Goal: Task Accomplishment & Management: Use online tool/utility

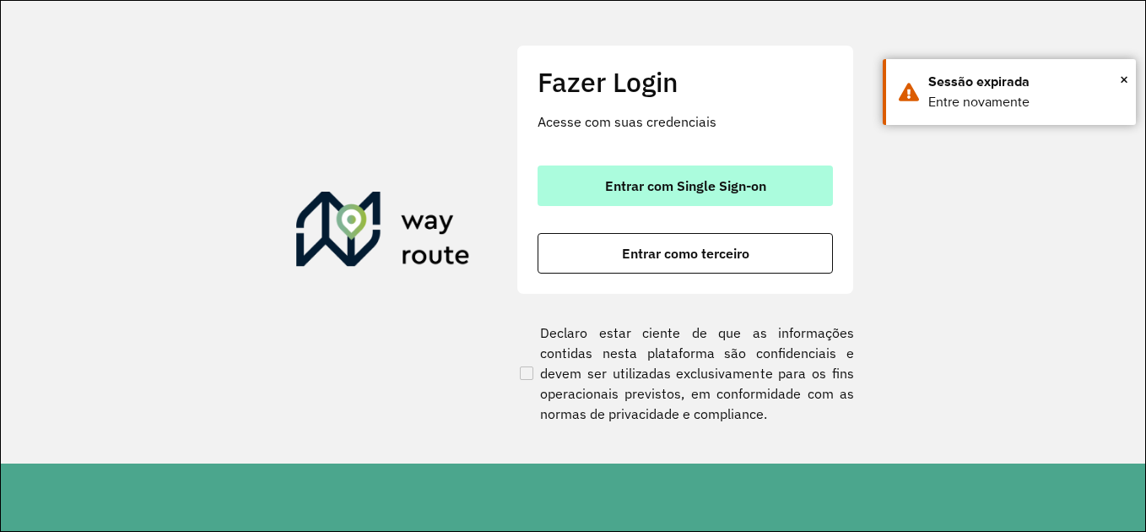
click at [711, 182] on span "Entrar com Single Sign-on" at bounding box center [685, 186] width 161 height 14
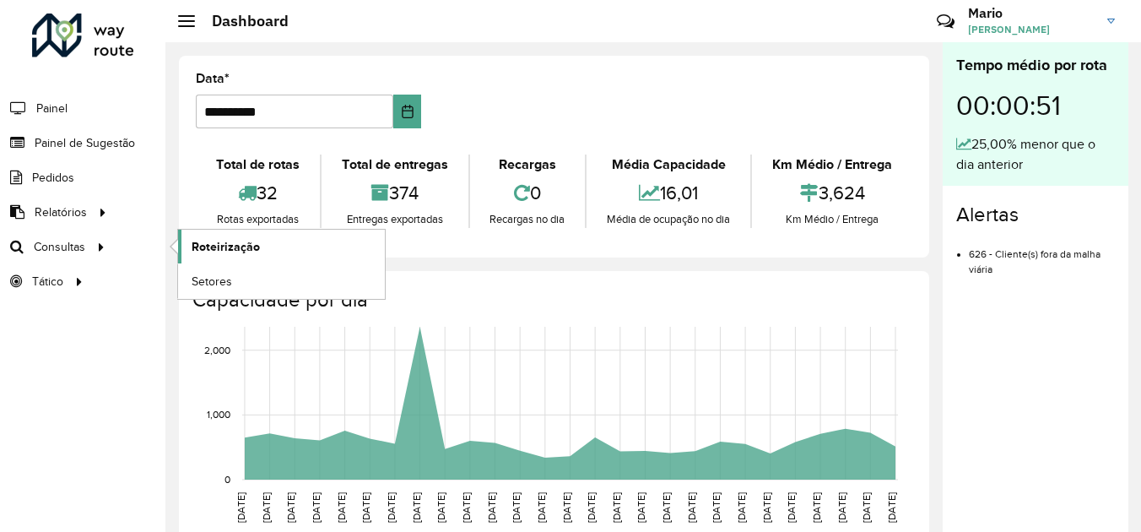
click at [260, 246] on link "Roteirização" at bounding box center [281, 247] width 207 height 34
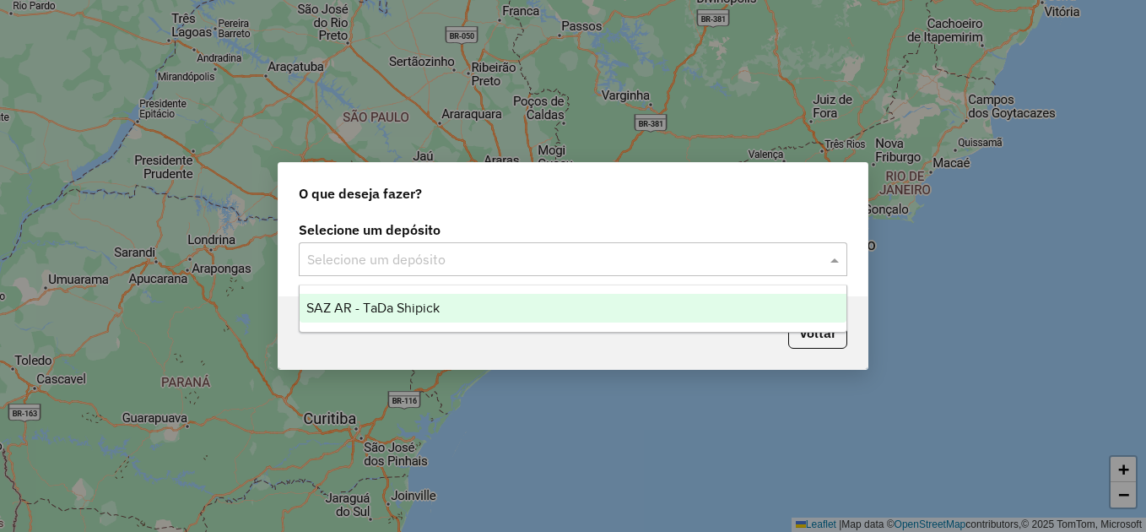
click at [414, 257] on input "text" at bounding box center [556, 260] width 498 height 20
click at [415, 302] on span "SAZ AR - TaDa Shipick" at bounding box center [372, 307] width 133 height 14
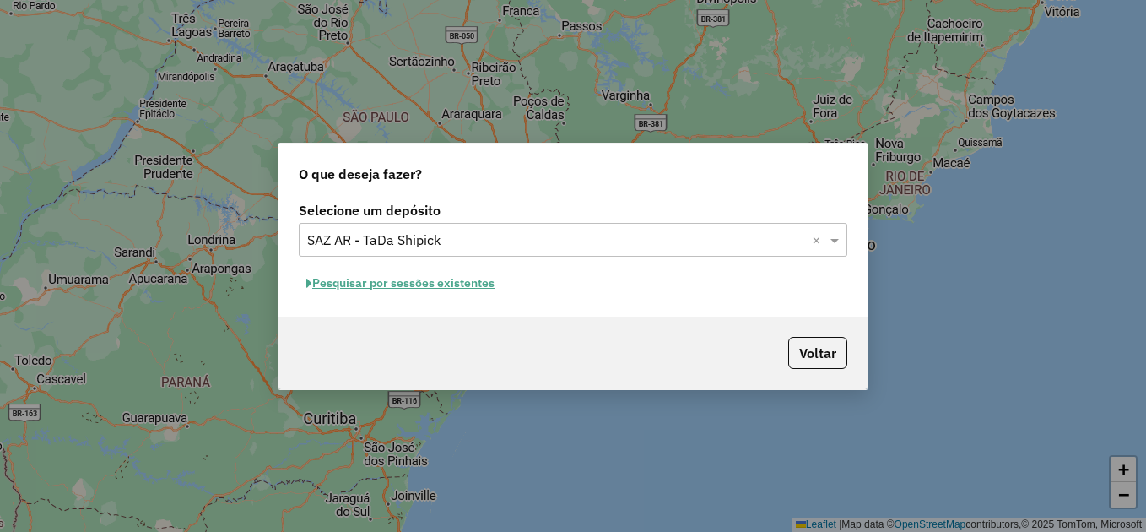
click at [394, 327] on div "Voltar" at bounding box center [573, 352] width 589 height 73
click at [430, 284] on button "Pesquisar por sessões existentes" at bounding box center [400, 283] width 203 height 26
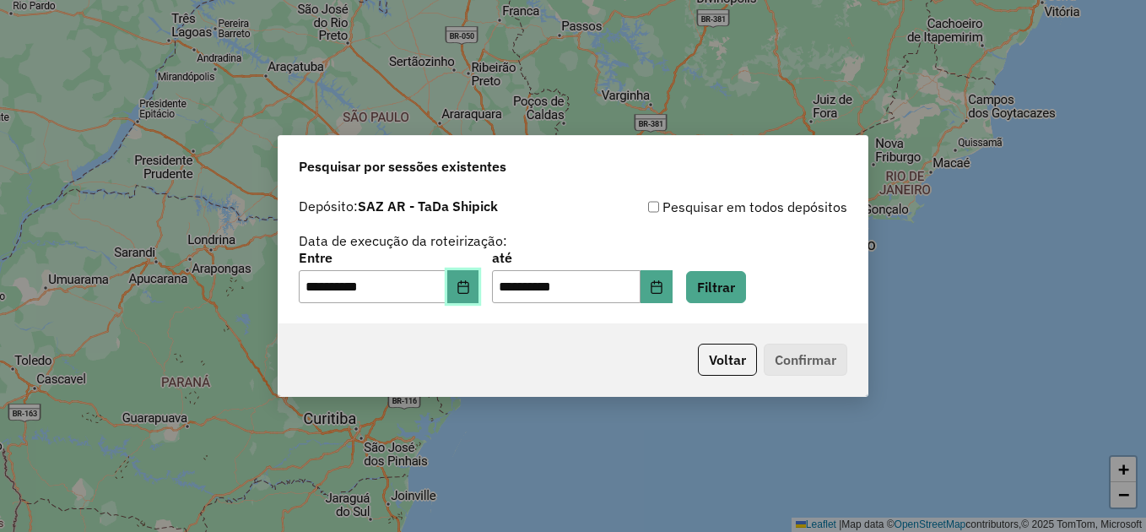
click at [468, 284] on icon "Choose Date" at bounding box center [462, 287] width 11 height 14
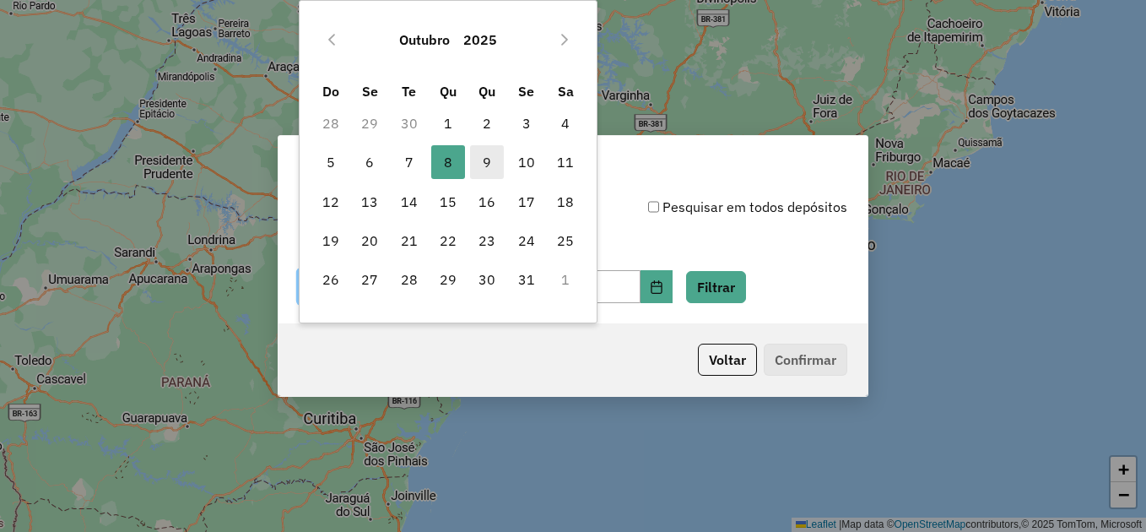
click at [487, 156] on span "9" at bounding box center [487, 162] width 34 height 34
type input "**********"
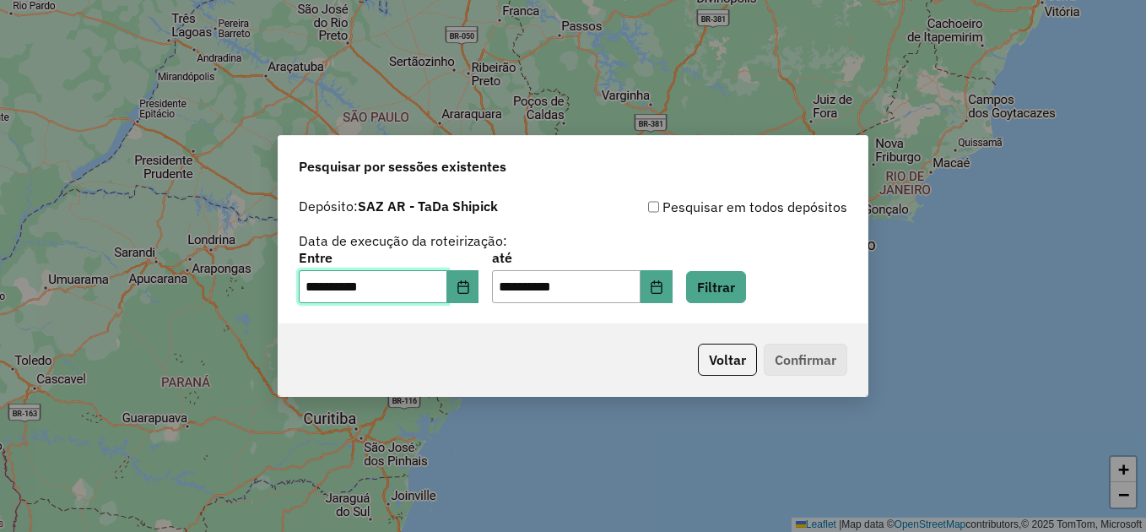
click at [487, 156] on span "9" at bounding box center [487, 162] width 34 height 34
click at [746, 295] on button "Filtrar" at bounding box center [716, 287] width 60 height 32
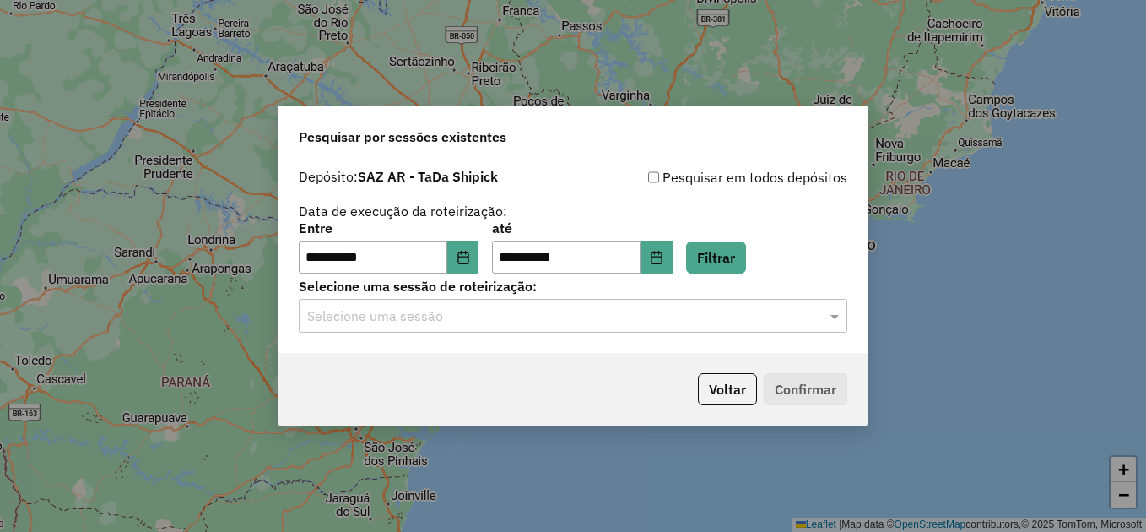
click at [462, 314] on input "text" at bounding box center [556, 316] width 498 height 20
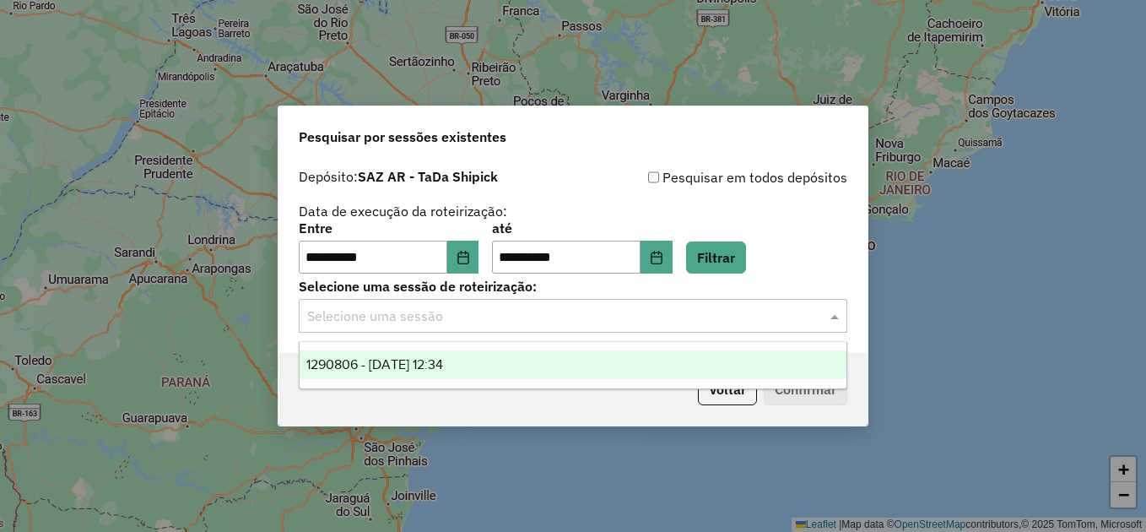
click at [425, 371] on span "1290806 - [DATE] 12:34" at bounding box center [374, 364] width 137 height 14
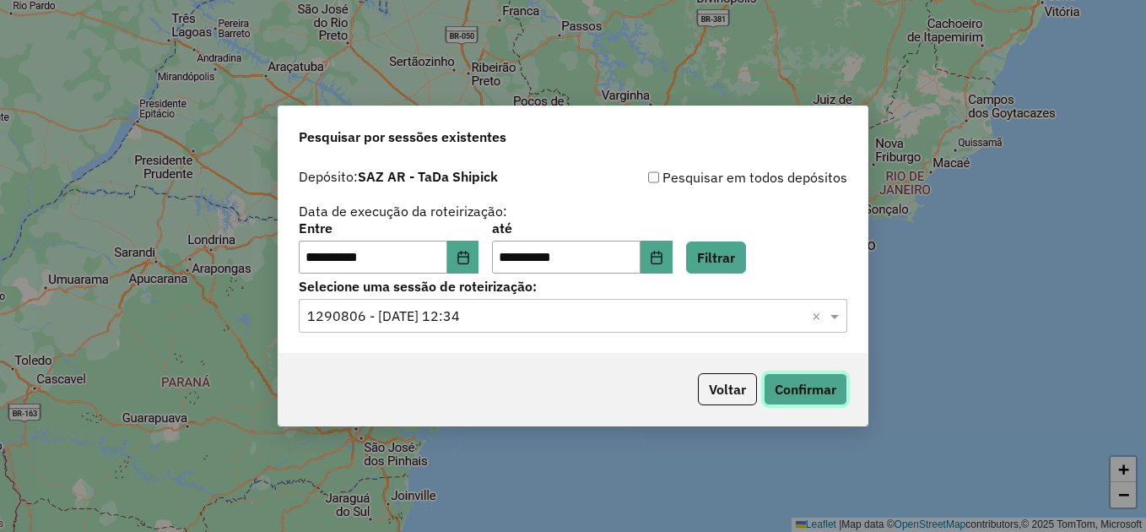
click at [819, 392] on button "Confirmar" at bounding box center [806, 389] width 84 height 32
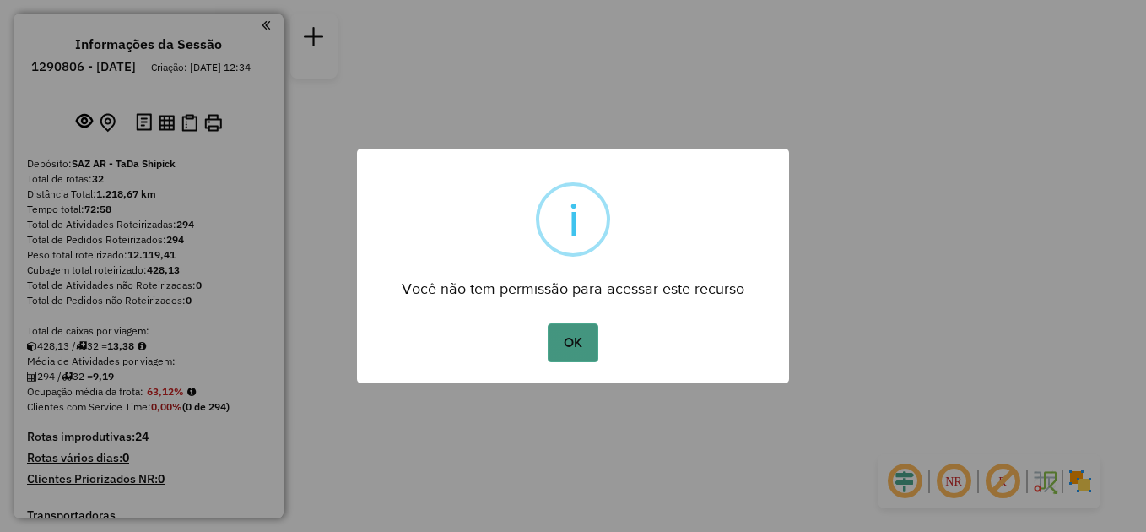
click at [566, 335] on button "OK" at bounding box center [573, 342] width 50 height 39
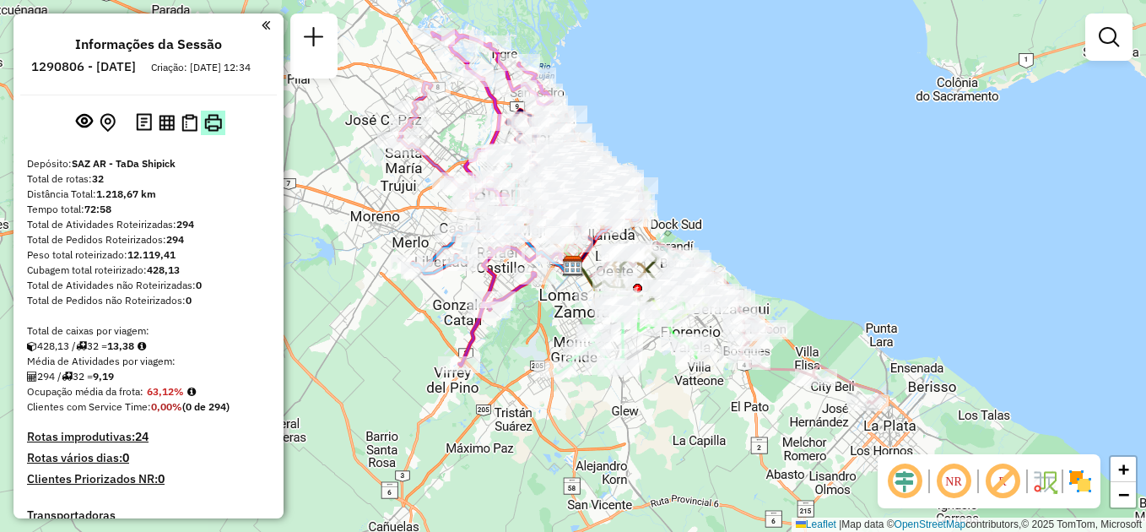
click at [210, 132] on img at bounding box center [213, 123] width 18 height 18
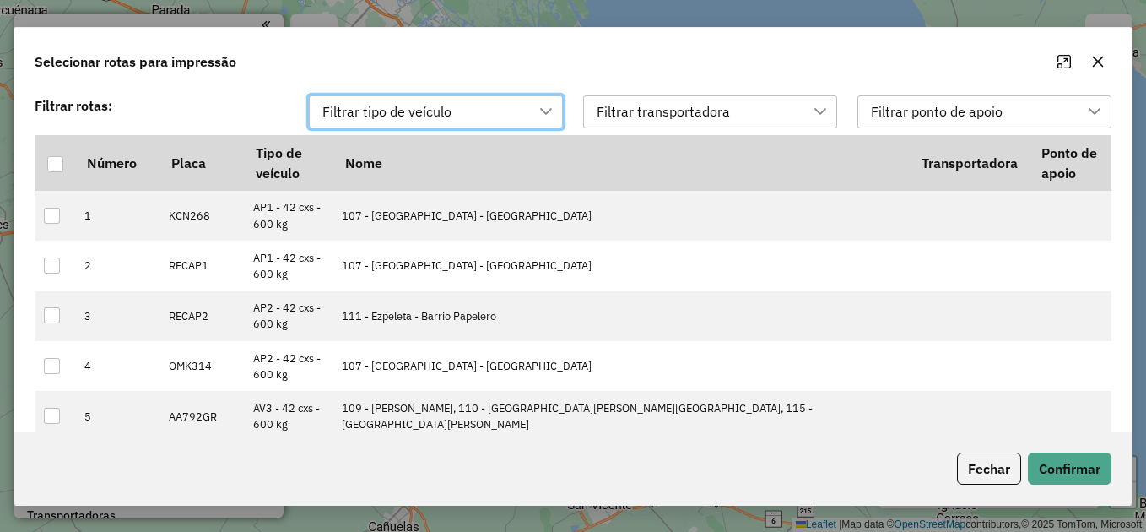
scroll to position [13, 77]
click at [49, 167] on div at bounding box center [55, 164] width 16 height 16
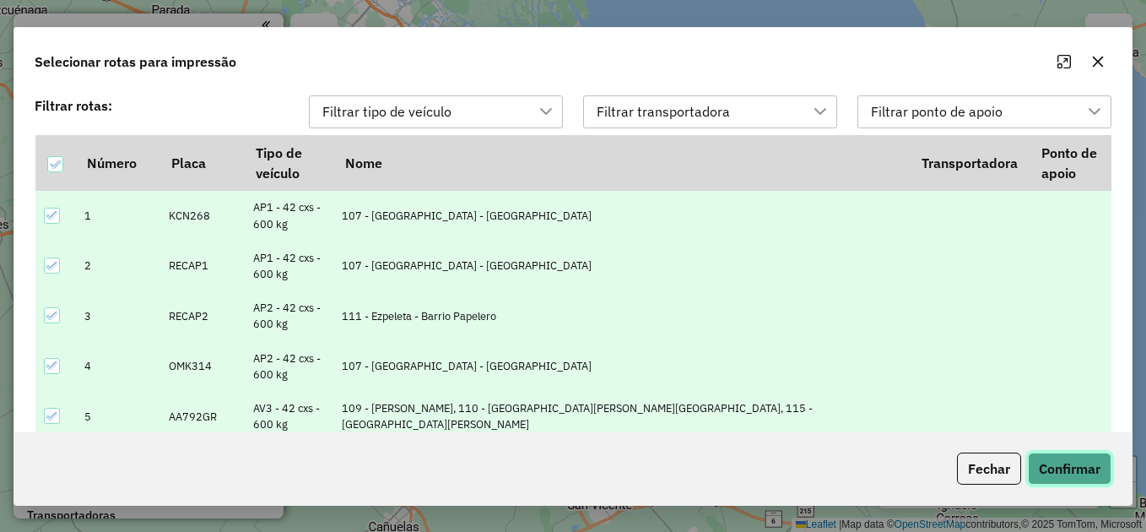
click at [1081, 479] on button "Confirmar" at bounding box center [1070, 468] width 84 height 32
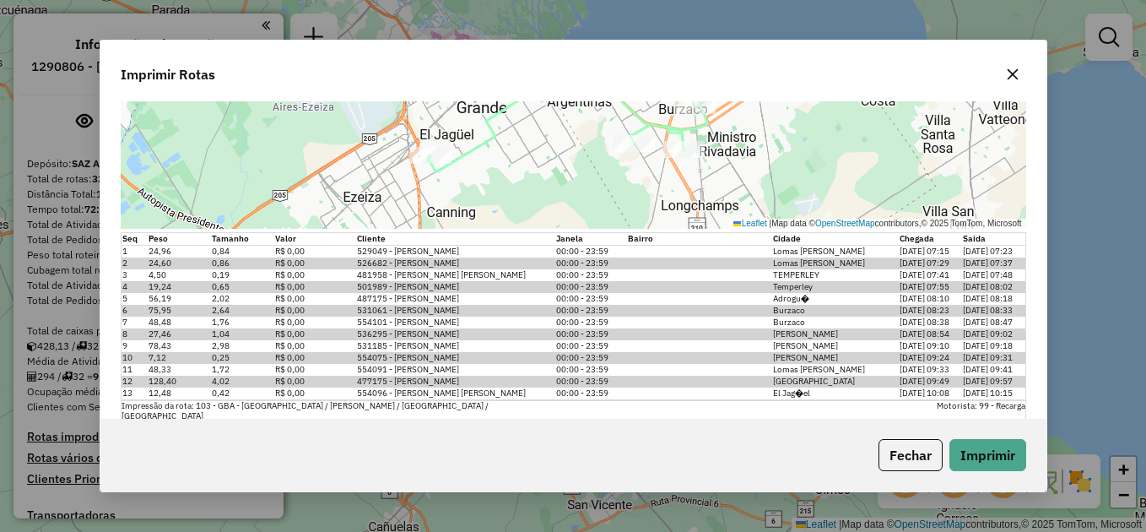
scroll to position [2448, 0]
click at [996, 441] on button "Imprimir" at bounding box center [987, 455] width 77 height 32
click at [1102, 167] on div "Imprimir Rotas Impressão da rota: 107 - Ciudad Autónoma de Buenos Aires - CABA …" at bounding box center [573, 266] width 1146 height 532
